Goal: Task Accomplishment & Management: Manage account settings

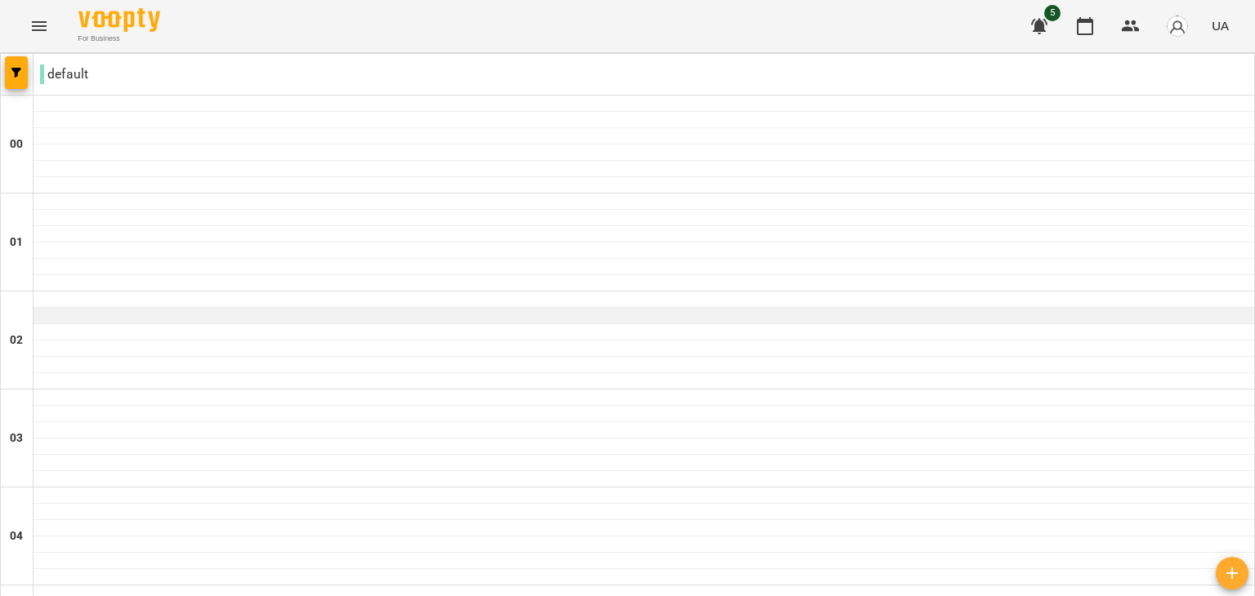
scroll to position [1552, 0]
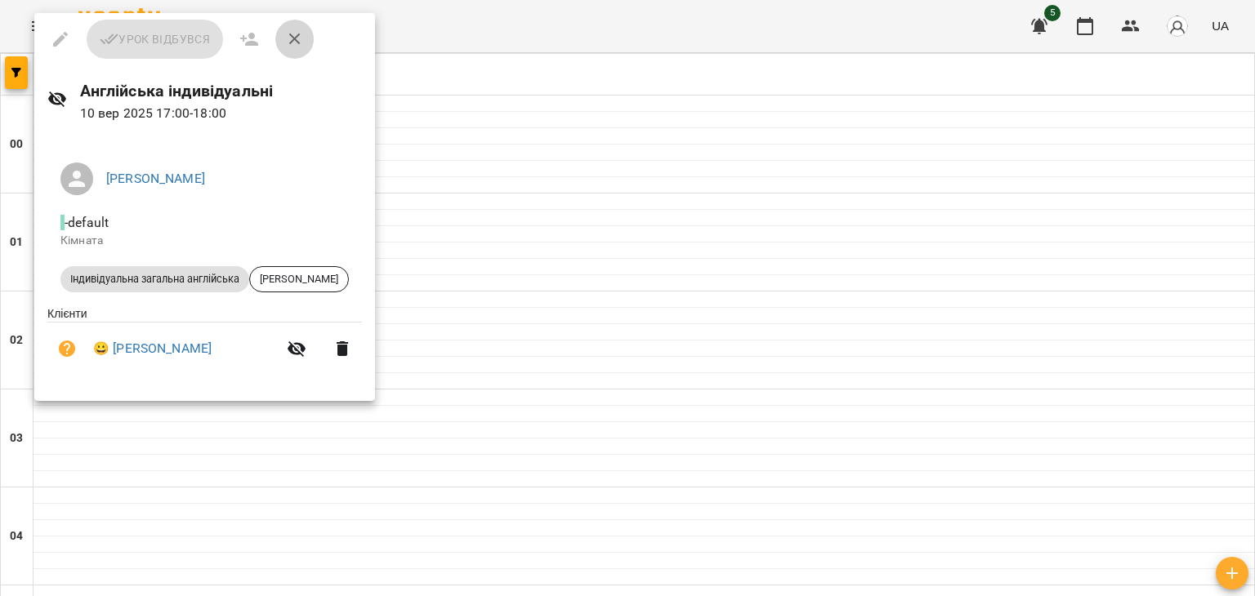
click at [296, 38] on icon "button" at bounding box center [295, 39] width 20 height 20
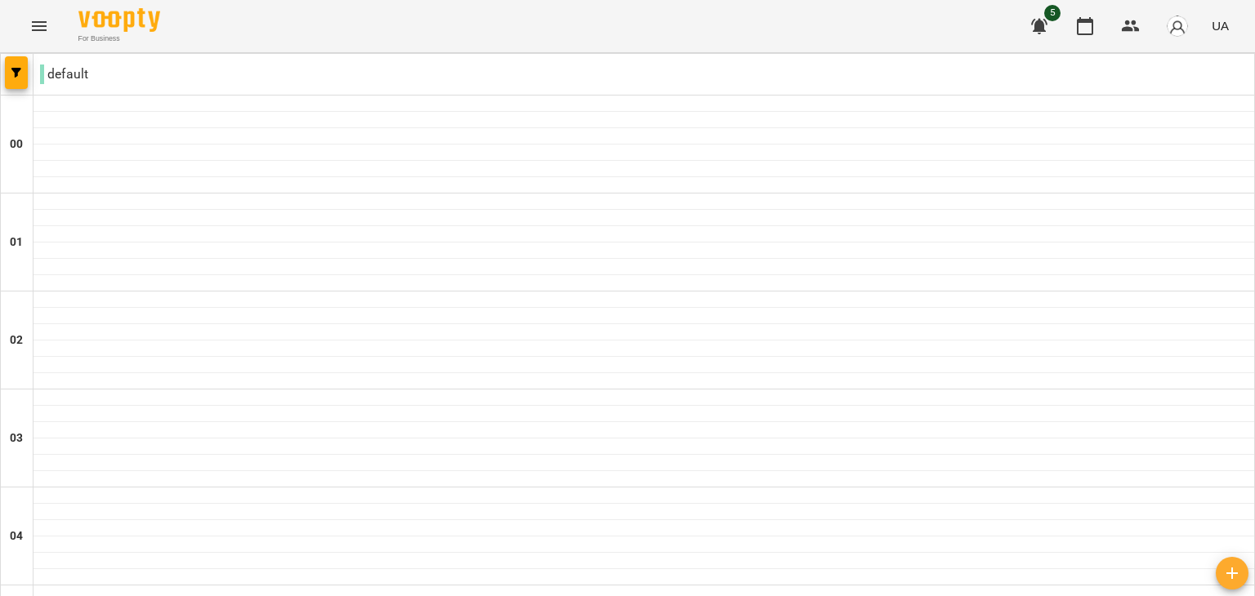
type input "**********"
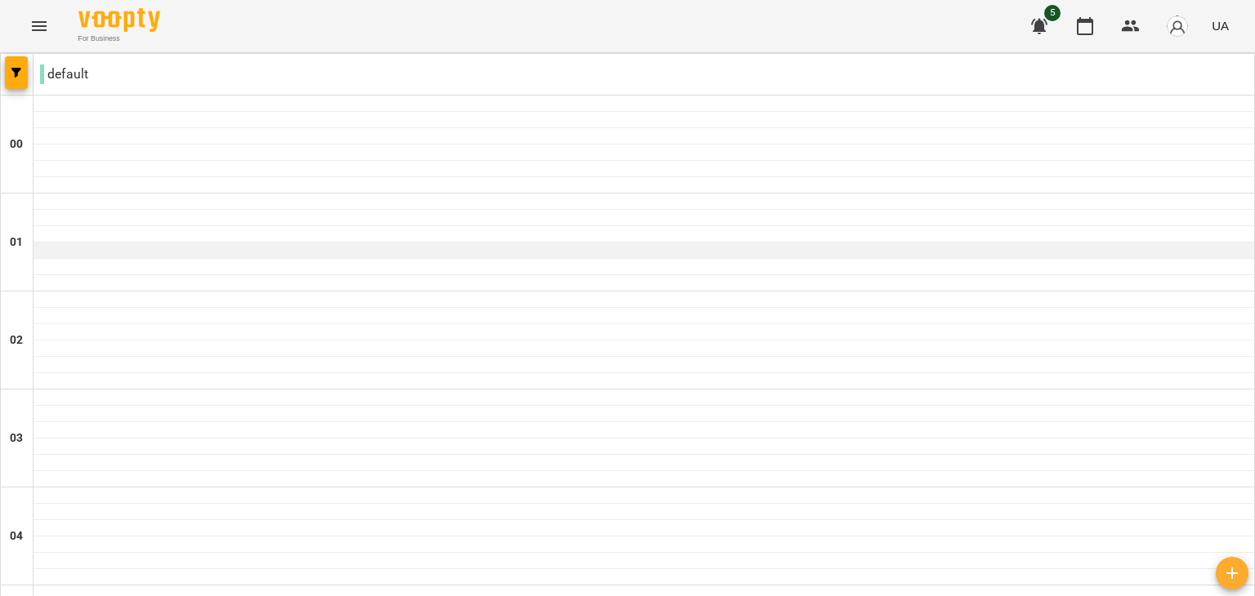
scroll to position [1454, 0]
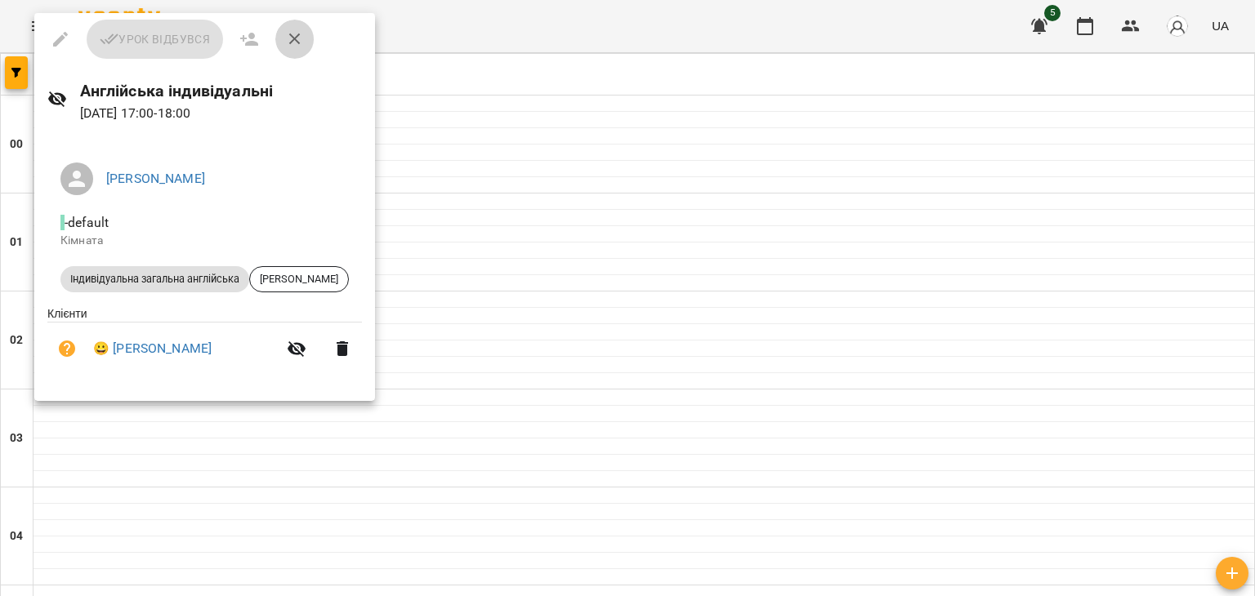
click at [297, 40] on icon "button" at bounding box center [295, 39] width 20 height 20
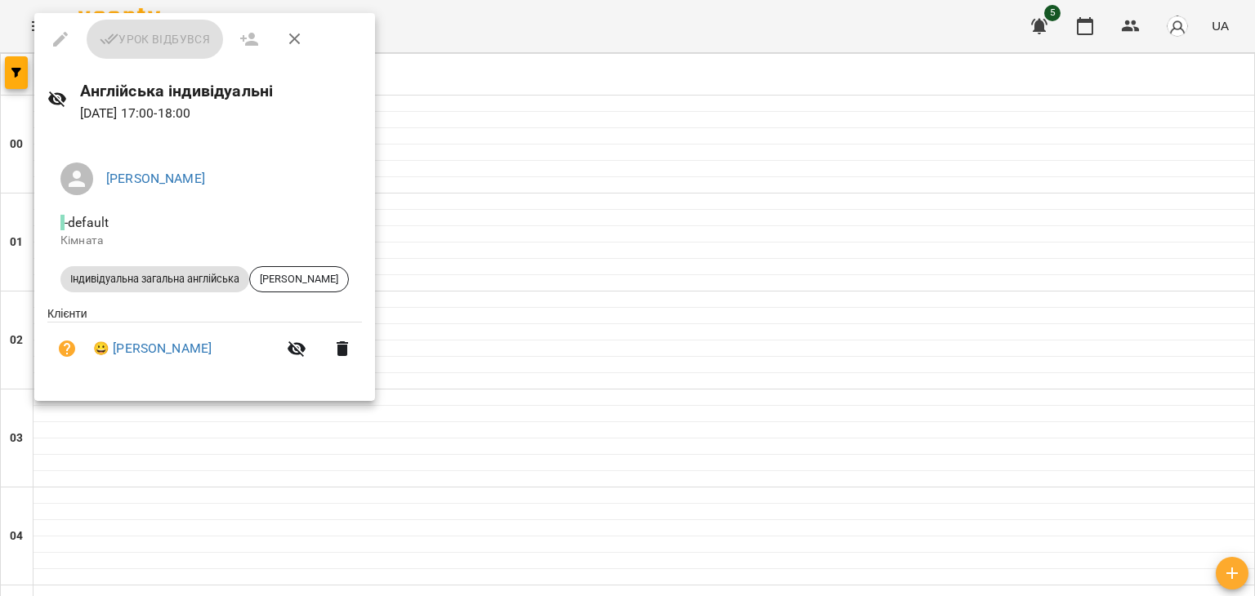
click at [296, 43] on icon "button" at bounding box center [295, 39] width 20 height 20
